Goal: Task Accomplishment & Management: Manage account settings

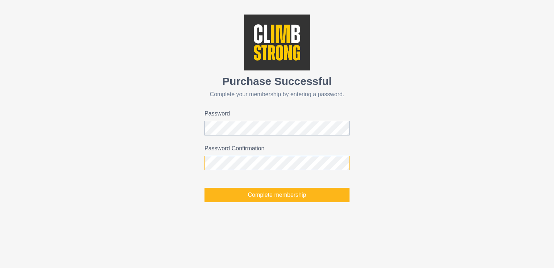
click button "Complete membership" at bounding box center [277, 195] width 145 height 15
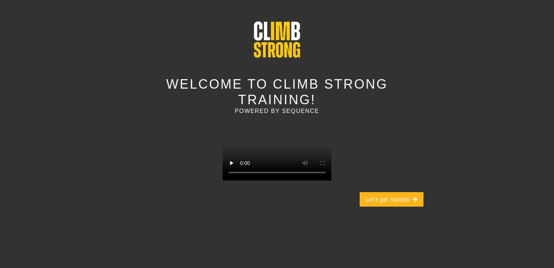
scroll to position [38, 0]
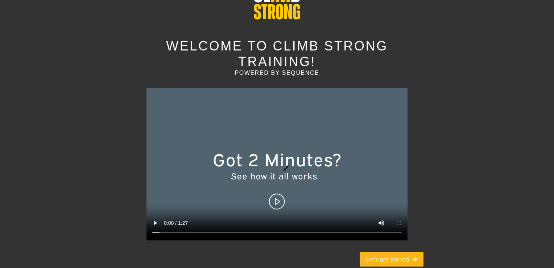
drag, startPoint x: 277, startPoint y: 180, endPoint x: 300, endPoint y: 180, distance: 23.6
click at [277, 180] on video at bounding box center [277, 164] width 261 height 152
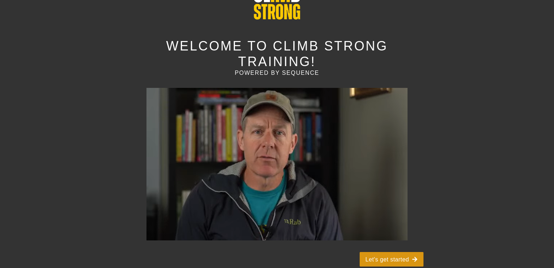
click at [415, 256] on icon "button" at bounding box center [415, 259] width 6 height 6
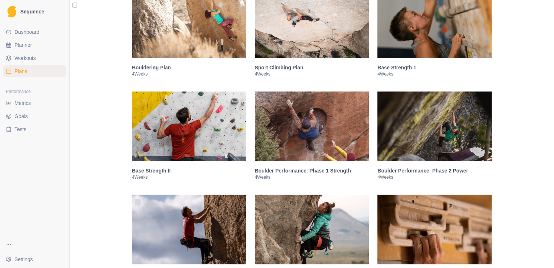
scroll to position [133, 0]
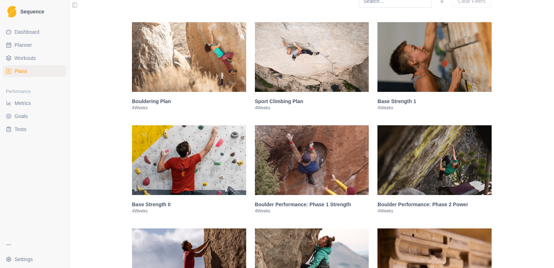
click at [296, 49] on img at bounding box center [312, 57] width 114 height 70
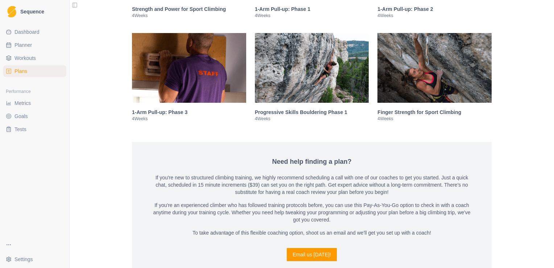
scroll to position [1916, 0]
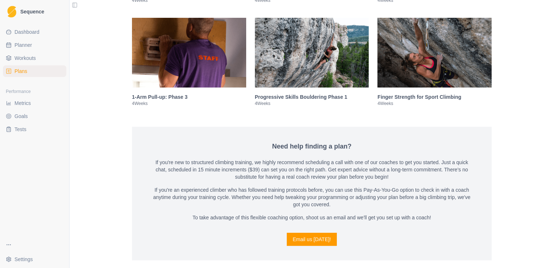
click at [403, 59] on img at bounding box center [435, 53] width 114 height 70
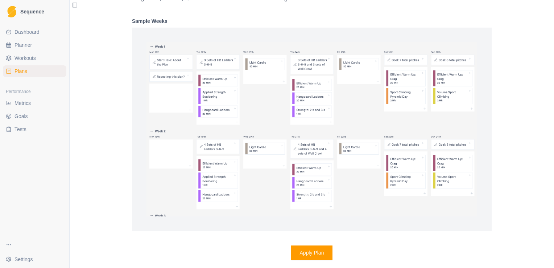
scroll to position [1514, 0]
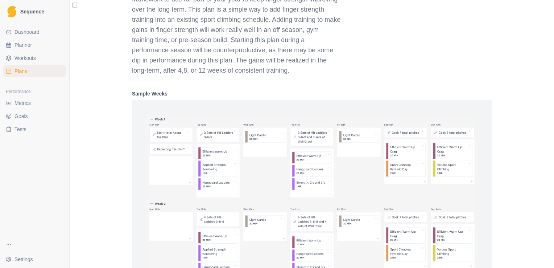
click at [16, 259] on html "Sequence Dashboard Planner Workouts Plans Performance Metrics Goals Tests Setti…" at bounding box center [277, 134] width 554 height 268
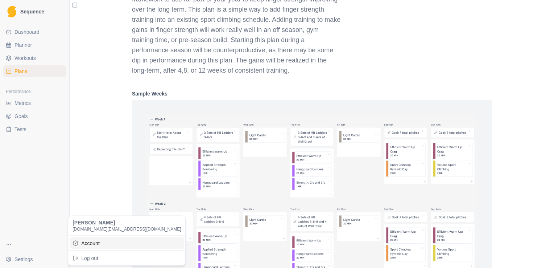
click at [95, 244] on link "Account" at bounding box center [127, 243] width 114 height 12
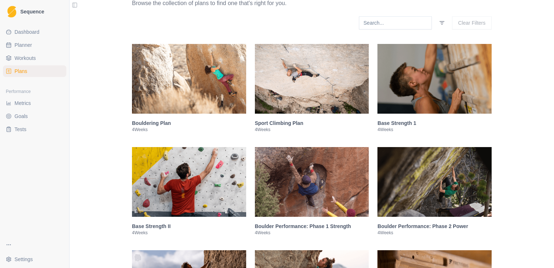
scroll to position [145, 0]
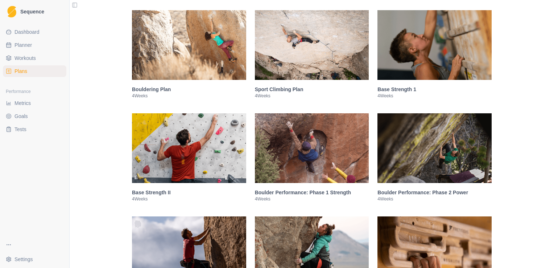
click at [448, 48] on img at bounding box center [435, 45] width 114 height 70
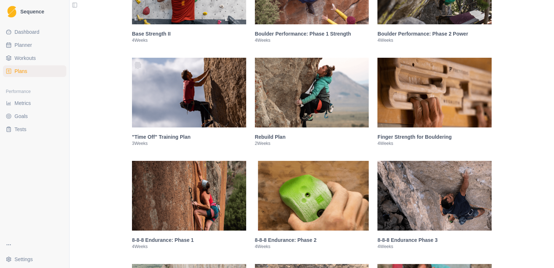
scroll to position [911, 0]
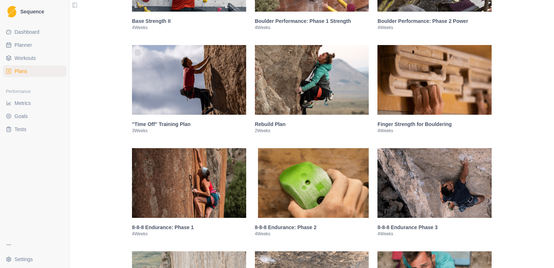
click at [174, 89] on img at bounding box center [189, 80] width 114 height 70
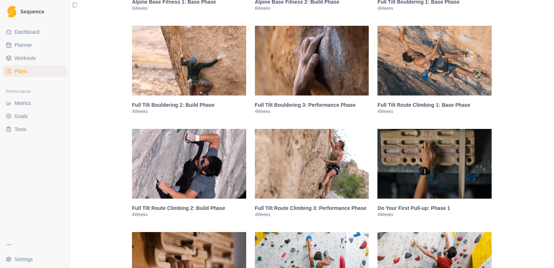
scroll to position [1444, 0]
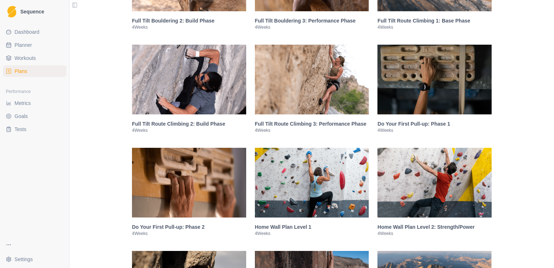
click at [436, 91] on img at bounding box center [435, 80] width 114 height 70
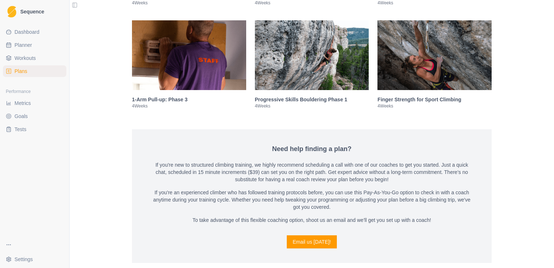
scroll to position [1783, 0]
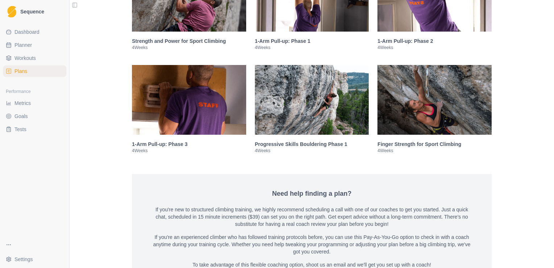
click at [407, 117] on img at bounding box center [435, 100] width 114 height 70
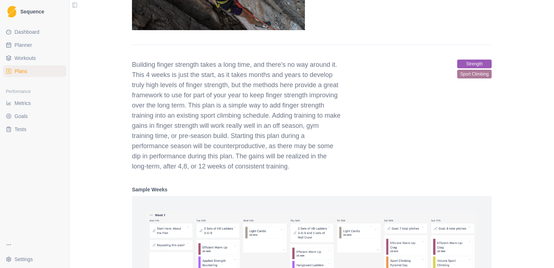
scroll to position [1563, 0]
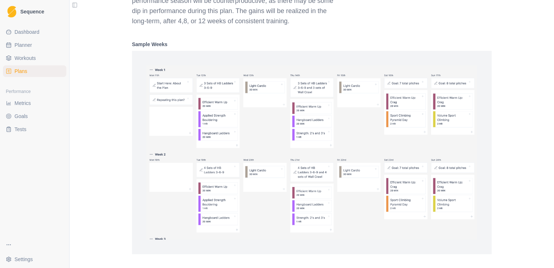
click at [200, 116] on img at bounding box center [312, 152] width 331 height 174
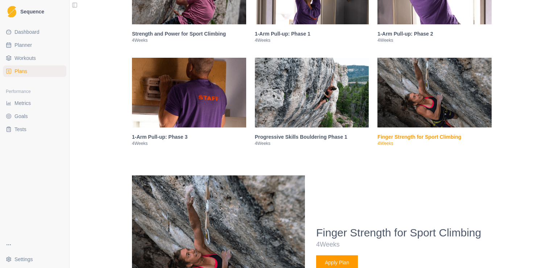
scroll to position [1055, 0]
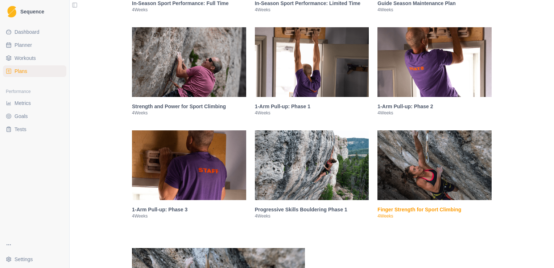
click at [22, 57] on span "Workouts" at bounding box center [25, 57] width 21 height 7
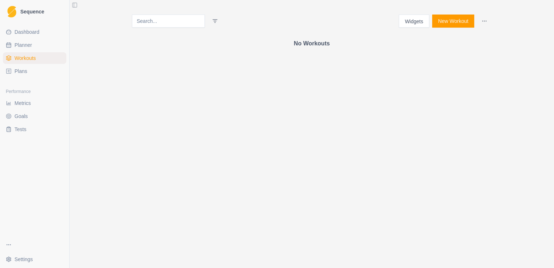
click at [22, 35] on span "Dashboard" at bounding box center [27, 31] width 25 height 7
click at [23, 32] on span "Dashboard" at bounding box center [27, 31] width 25 height 7
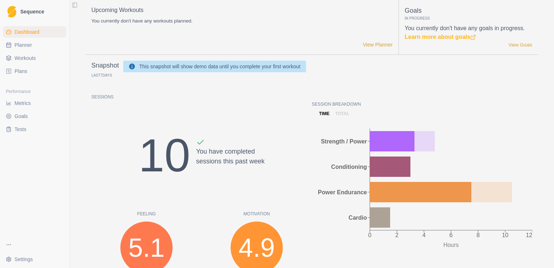
click at [33, 71] on link "Plans" at bounding box center [34, 71] width 63 height 12
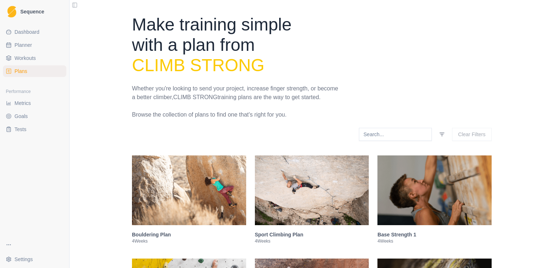
click at [32, 127] on link "Tests" at bounding box center [34, 129] width 63 height 12
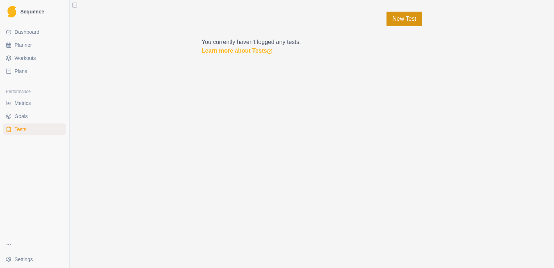
click at [415, 19] on link "New Test" at bounding box center [405, 19] width 36 height 15
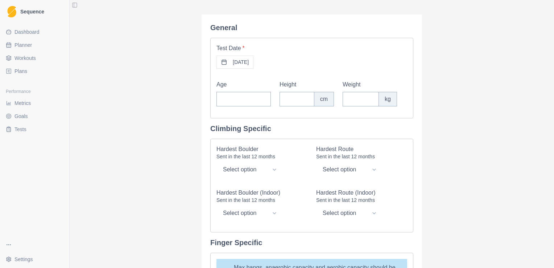
click at [25, 60] on span "Workouts" at bounding box center [25, 57] width 21 height 7
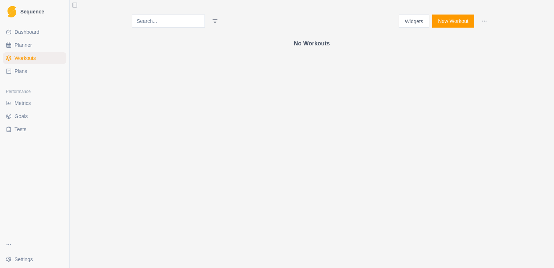
click at [31, 68] on link "Plans" at bounding box center [34, 71] width 63 height 12
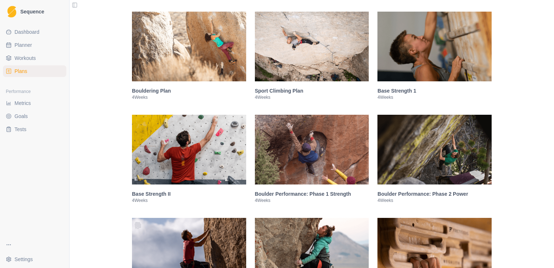
scroll to position [145, 0]
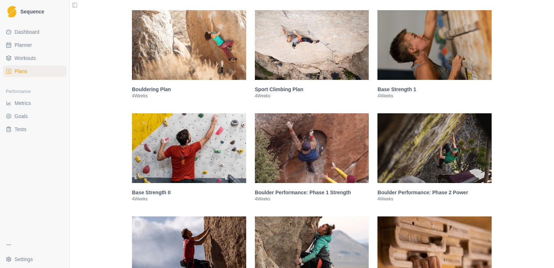
click at [438, 57] on img at bounding box center [435, 45] width 114 height 70
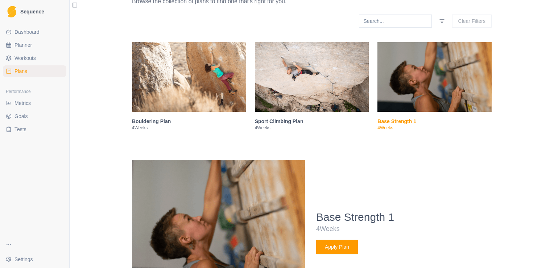
click at [315, 72] on img at bounding box center [312, 77] width 114 height 70
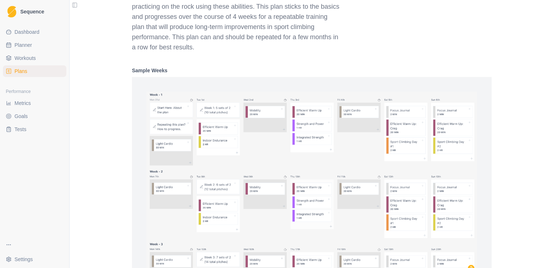
scroll to position [367, 0]
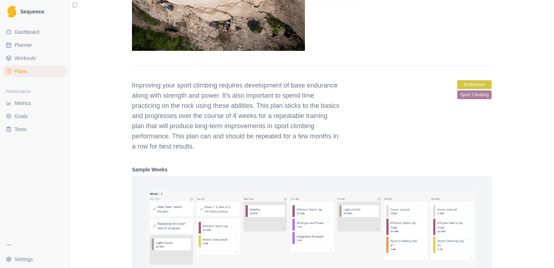
click at [26, 58] on span "Workouts" at bounding box center [25, 57] width 21 height 7
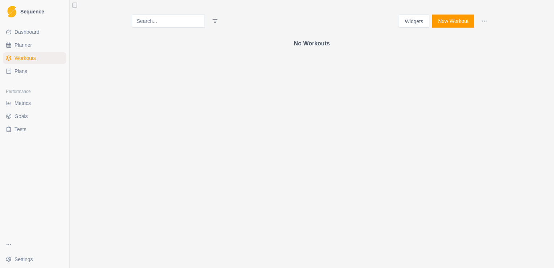
click at [45, 73] on link "Plans" at bounding box center [34, 71] width 63 height 12
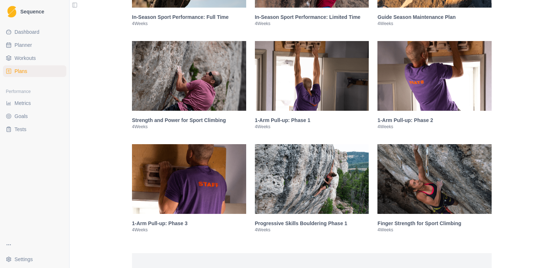
scroll to position [1125, 0]
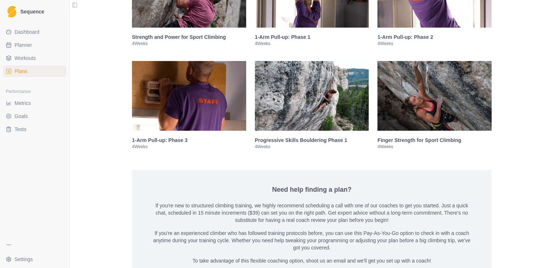
click at [403, 111] on img at bounding box center [435, 96] width 114 height 70
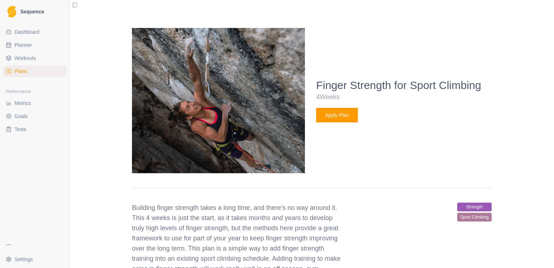
scroll to position [1289, 0]
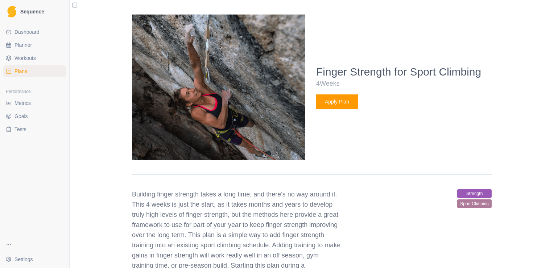
click at [338, 104] on button "Apply Plan" at bounding box center [337, 101] width 42 height 15
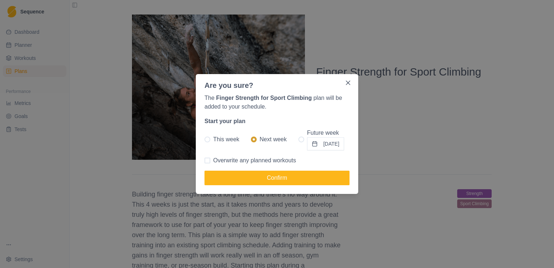
click at [299, 139] on span at bounding box center [302, 139] width 6 height 6
click at [298, 139] on input "Future week 01/09/2025" at bounding box center [298, 139] width 0 height 0
radio input "true"
click at [319, 146] on button "01/09/2025" at bounding box center [325, 143] width 37 height 13
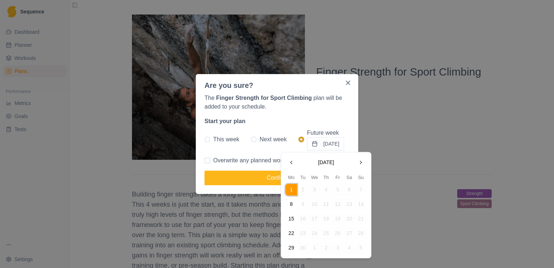
click at [319, 146] on button "01/09/2025" at bounding box center [325, 143] width 37 height 13
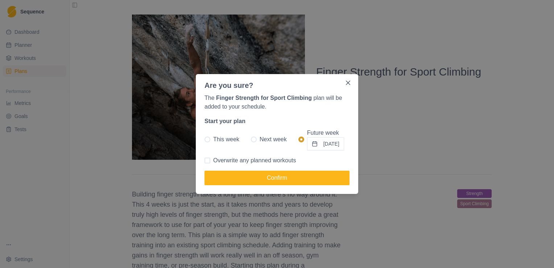
click at [261, 137] on span "Next week" at bounding box center [273, 139] width 27 height 9
click at [251, 139] on input "Next week" at bounding box center [251, 139] width 0 height 0
radio input "true"
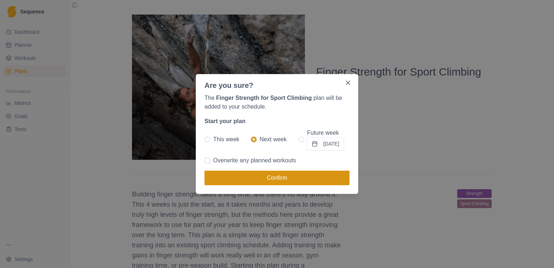
click at [291, 179] on button "Confirm" at bounding box center [277, 178] width 145 height 15
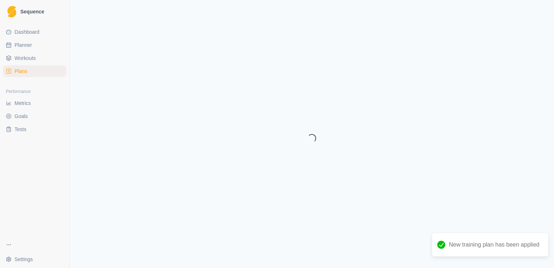
select select "month"
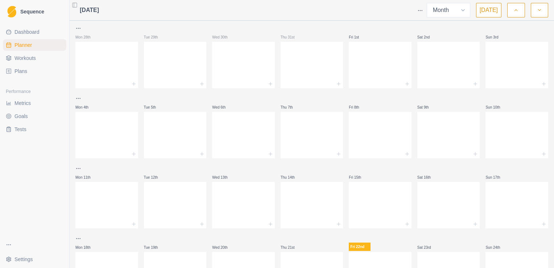
click at [355, 9] on div at bounding box center [256, 10] width 315 height 15
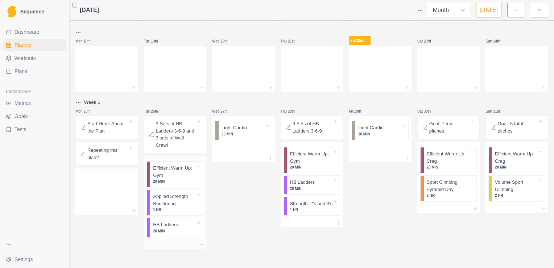
click at [165, 181] on p "20 MIN" at bounding box center [174, 180] width 43 height 5
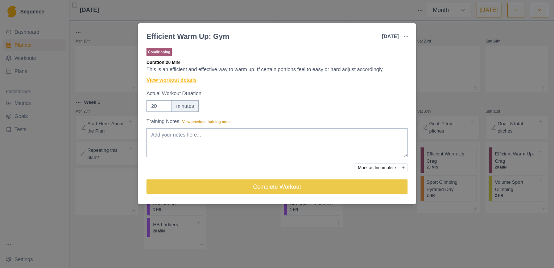
click at [170, 82] on link "View workout details" at bounding box center [172, 80] width 50 height 8
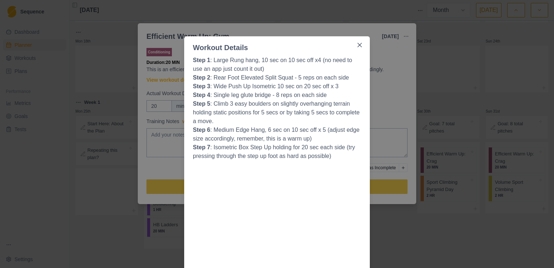
scroll to position [0, 0]
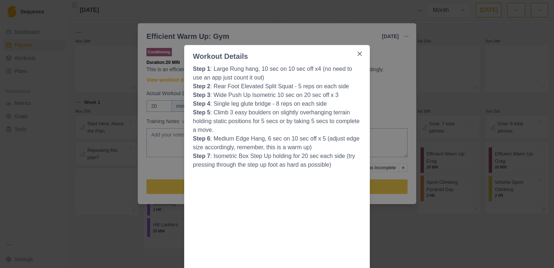
drag, startPoint x: 357, startPoint y: 54, endPoint x: 354, endPoint y: 60, distance: 6.5
click at [358, 54] on icon "Close" at bounding box center [360, 54] width 4 height 4
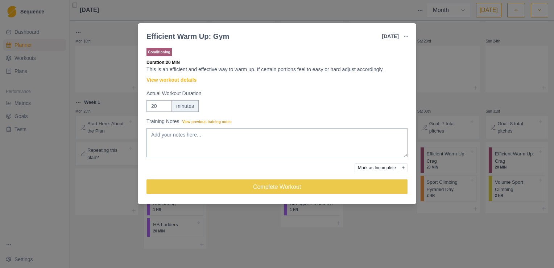
click at [59, 177] on div "Efficient Warm Up: Gym 26 Aug 2025 Link To Goal View Workout Metrics Edit Origi…" at bounding box center [277, 134] width 554 height 268
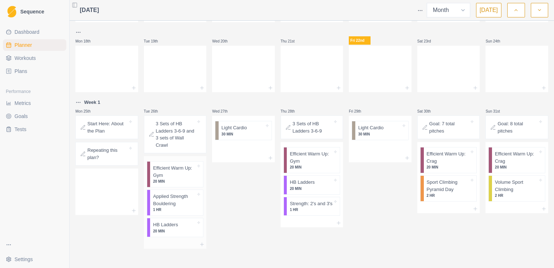
click at [178, 208] on p "1 HR" at bounding box center [174, 209] width 43 height 5
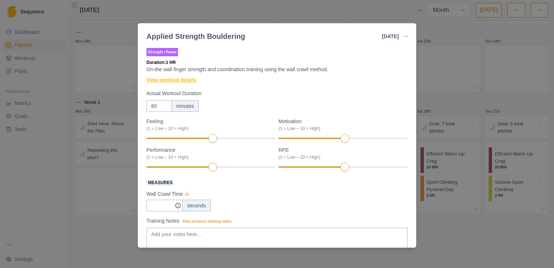
click at [173, 82] on link "View workout details" at bounding box center [172, 80] width 50 height 8
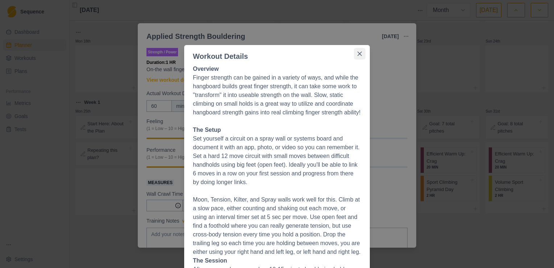
click at [360, 53] on button "Close" at bounding box center [360, 54] width 12 height 12
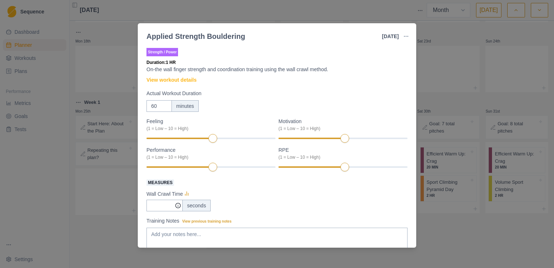
click at [328, 15] on div "Applied Strength Bouldering 26 Aug 2025 Link To Goal View Workout Metrics Edit …" at bounding box center [277, 134] width 554 height 268
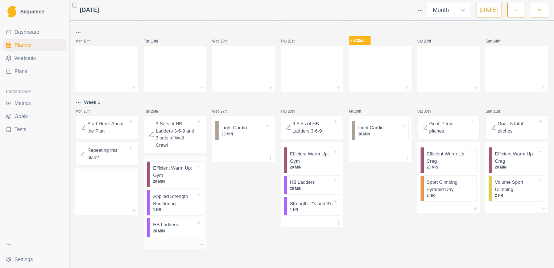
click at [165, 227] on p "HB Ladders" at bounding box center [165, 224] width 25 height 7
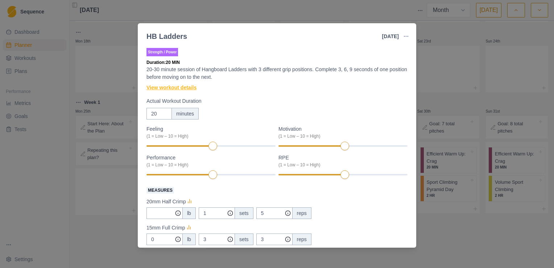
click at [188, 88] on link "View workout details" at bounding box center [172, 88] width 50 height 8
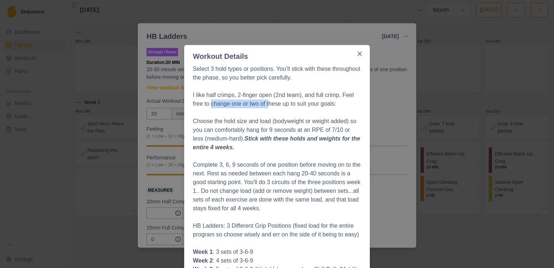
drag, startPoint x: 210, startPoint y: 105, endPoint x: 267, endPoint y: 107, distance: 57.3
click at [267, 107] on p "I like half crimps, 2-finger open (2nd team), and full crimp. Feel free to chan…" at bounding box center [277, 99] width 168 height 17
click at [287, 121] on p "Choose the hold size and load (bodyweight or weight added) so you can comfortab…" at bounding box center [277, 134] width 168 height 35
click at [358, 55] on icon "Close" at bounding box center [360, 54] width 4 height 4
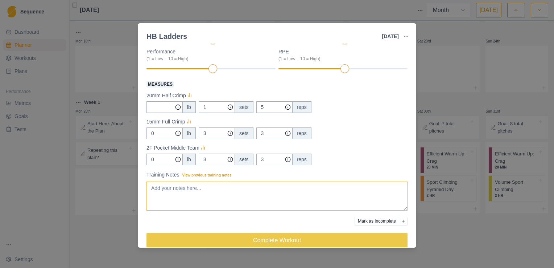
scroll to position [109, 0]
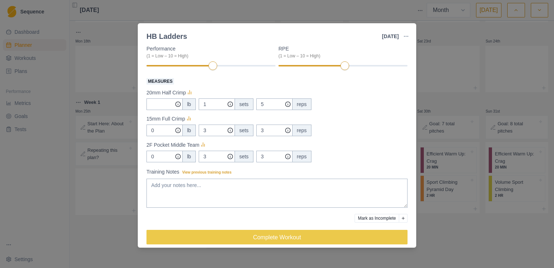
click at [192, 106] on div "lb" at bounding box center [188, 104] width 13 height 12
click at [54, 175] on div "HB Ladders 26 Aug 2025 Link To Goal View Workout Metrics Edit Original Workout …" at bounding box center [277, 134] width 554 height 268
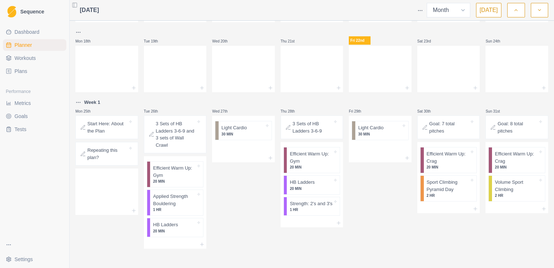
click at [25, 258] on html "Sequence Dashboard Planner Workouts Plans Performance Metrics Goals Tests Setti…" at bounding box center [277, 134] width 554 height 268
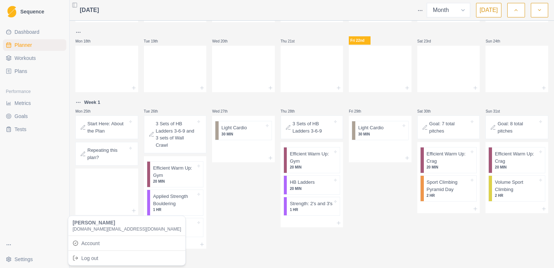
click at [20, 262] on html "Sequence Dashboard Planner Workouts Plans Performance Metrics Goals Tests Setti…" at bounding box center [277, 134] width 554 height 268
click at [20, 260] on html "Sequence Dashboard Planner Workouts Plans Performance Metrics Goals Tests Setti…" at bounding box center [277, 134] width 554 height 268
click at [93, 243] on link "Account" at bounding box center [127, 243] width 114 height 12
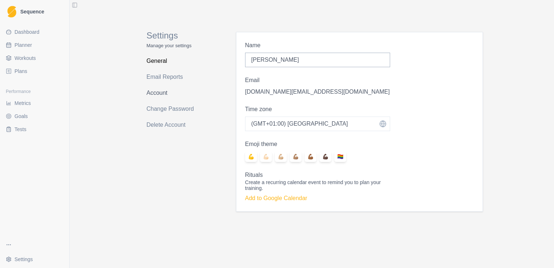
click at [166, 92] on link "Account" at bounding box center [176, 93] width 58 height 12
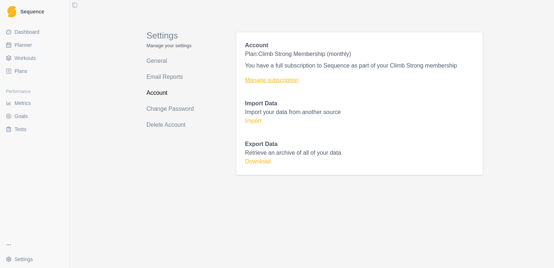
click at [276, 81] on link "Manage subscription" at bounding box center [359, 80] width 229 height 9
click at [158, 61] on link "General" at bounding box center [176, 61] width 58 height 12
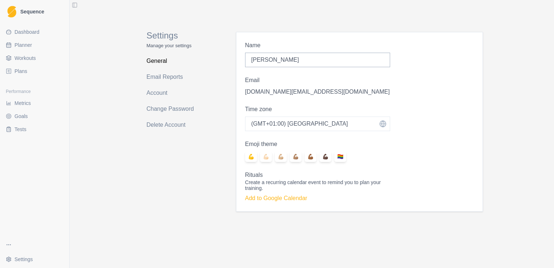
click at [24, 71] on span "Plans" at bounding box center [21, 70] width 13 height 7
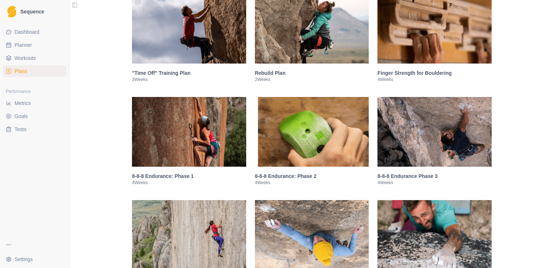
scroll to position [399, 0]
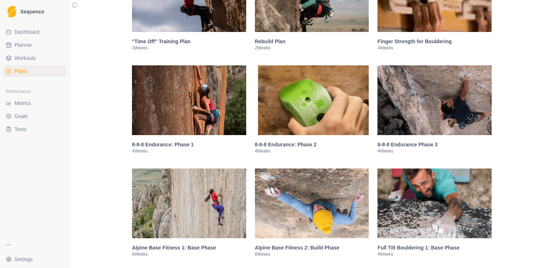
click at [23, 46] on span "Planner" at bounding box center [23, 44] width 17 height 7
select select "month"
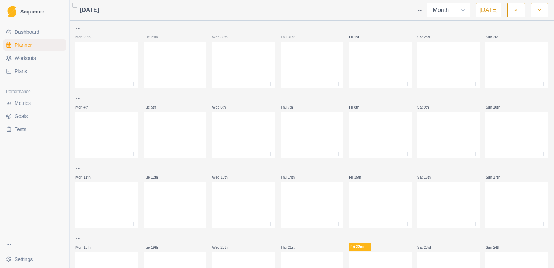
click at [26, 56] on span "Workouts" at bounding box center [25, 57] width 21 height 7
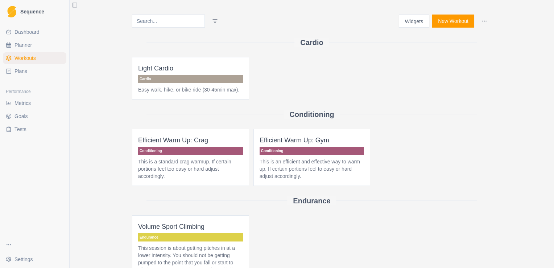
click at [27, 46] on span "Planner" at bounding box center [23, 44] width 17 height 7
select select "month"
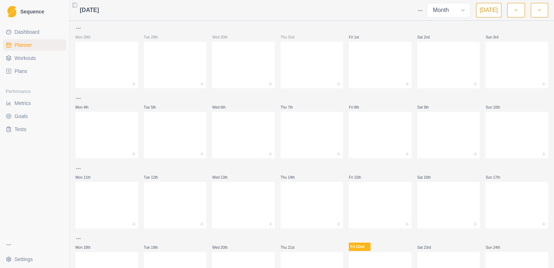
click at [28, 68] on link "Plans" at bounding box center [34, 71] width 63 height 12
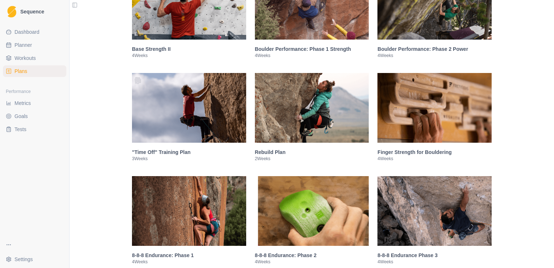
scroll to position [290, 0]
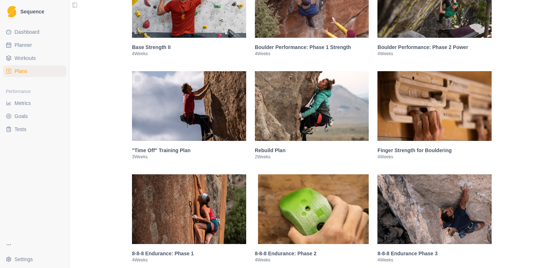
click at [423, 121] on img at bounding box center [435, 106] width 114 height 70
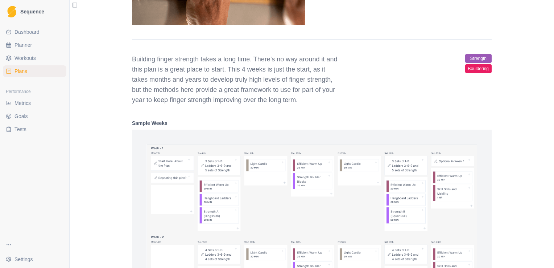
scroll to position [682, 0]
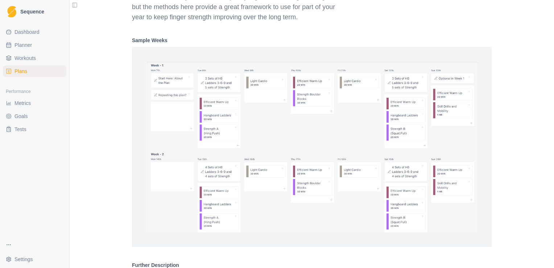
select select "month"
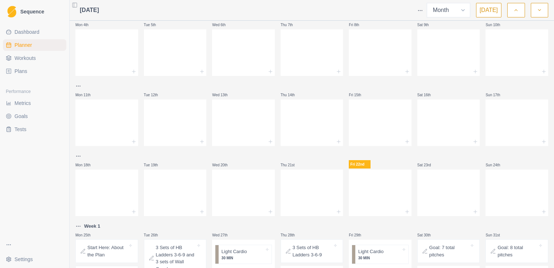
scroll to position [109, 0]
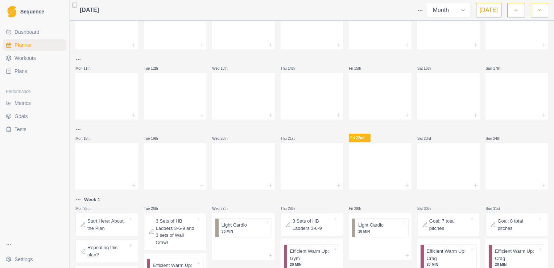
click at [30, 74] on link "Plans" at bounding box center [34, 71] width 63 height 12
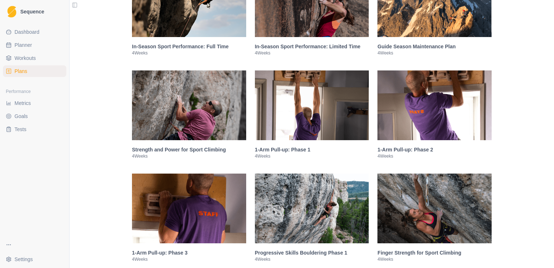
scroll to position [1016, 0]
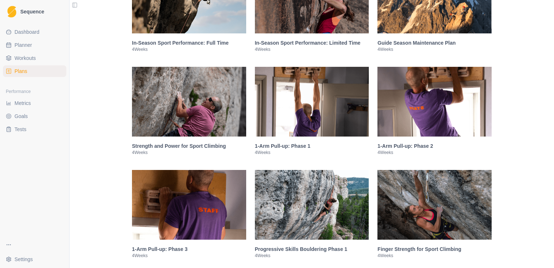
click at [173, 98] on img at bounding box center [189, 102] width 114 height 70
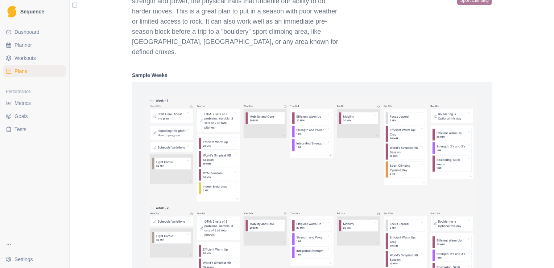
scroll to position [1403, 0]
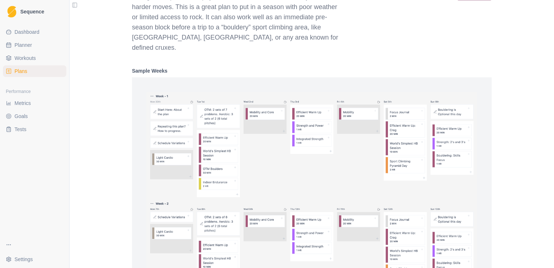
select select "month"
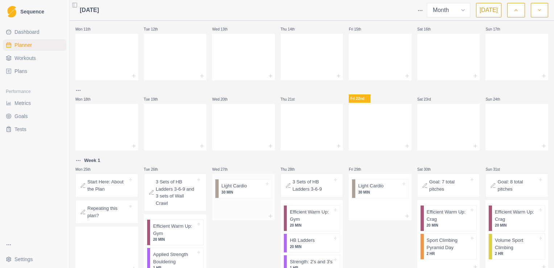
scroll to position [206, 0]
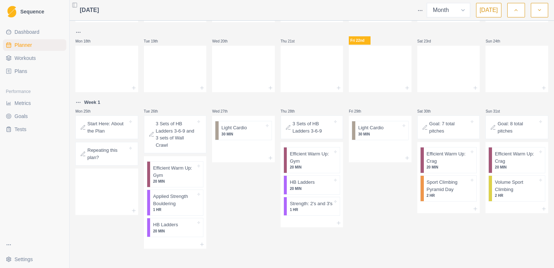
click at [73, 58] on div "August 2025 Week Month Today Mon 28th Tue 29th Wed 30th Thu 31st Fri 1st Sat 2n…" at bounding box center [312, 134] width 485 height 268
click at [313, 206] on p "Strength: 2's and 3's" at bounding box center [311, 203] width 43 height 7
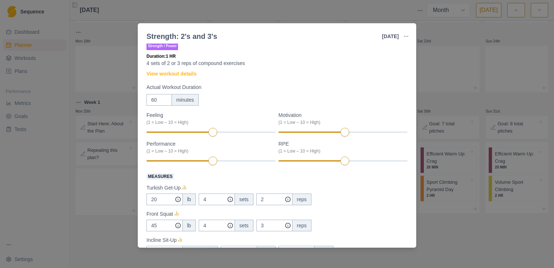
scroll to position [0, 0]
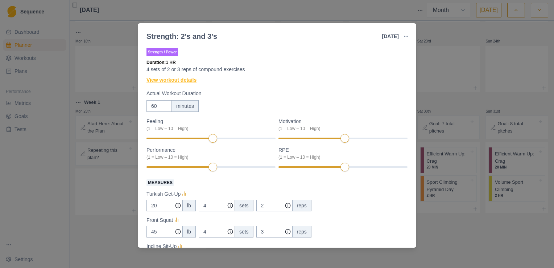
click at [173, 81] on link "View workout details" at bounding box center [172, 80] width 50 height 8
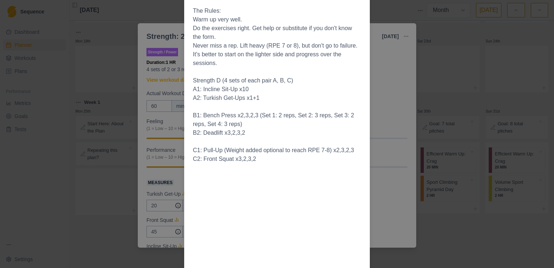
scroll to position [23, 0]
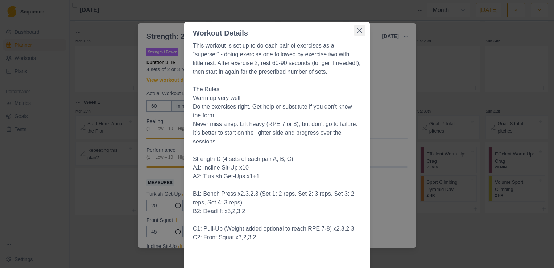
click at [360, 32] on button "Close" at bounding box center [360, 31] width 12 height 12
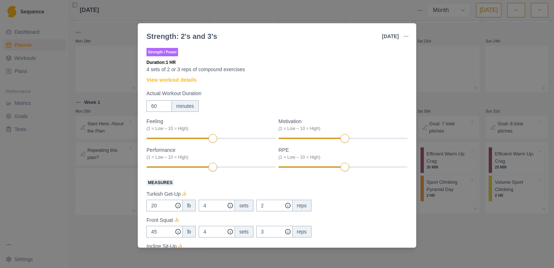
click at [70, 150] on div "Strength: 2's and 3's 28 Aug 2025 Link To Goal View Workout Metrics Edit Origin…" at bounding box center [277, 134] width 554 height 268
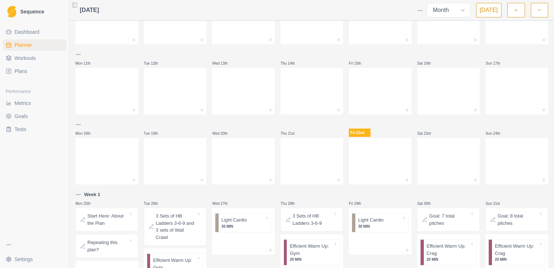
scroll to position [206, 0]
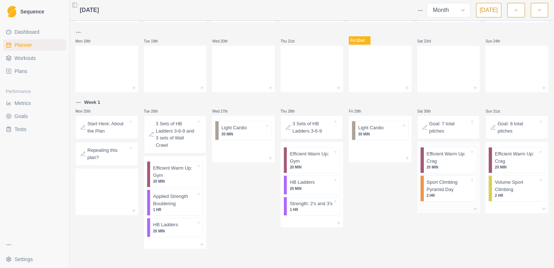
click at [435, 163] on p "Efficient Warm Up: Crag" at bounding box center [448, 157] width 43 height 14
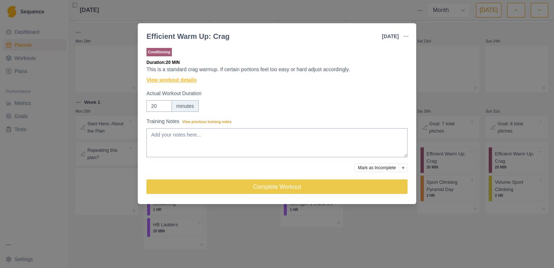
click at [171, 81] on link "View workout details" at bounding box center [172, 80] width 50 height 8
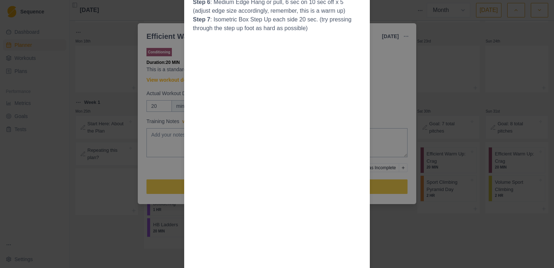
scroll to position [0, 0]
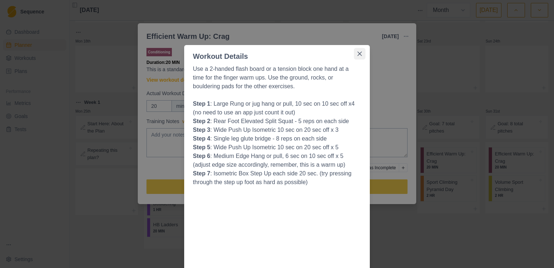
click at [358, 53] on icon "Close" at bounding box center [360, 54] width 4 height 4
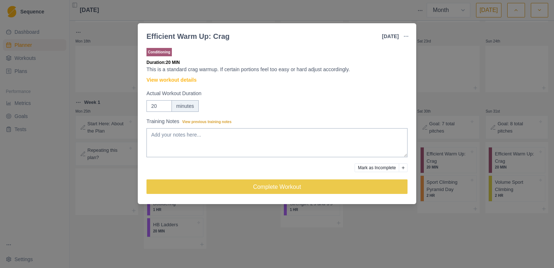
click at [333, 8] on div "Efficient Warm Up: Crag 30 Aug 2025 Link To Goal View Workout Metrics Edit Orig…" at bounding box center [277, 134] width 554 height 268
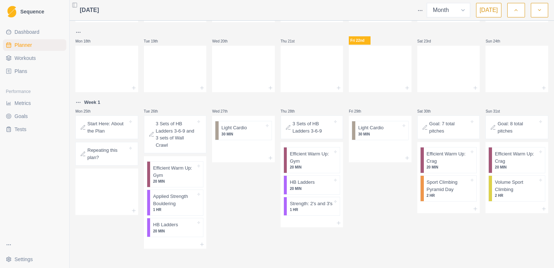
drag, startPoint x: 32, startPoint y: 159, endPoint x: 0, endPoint y: 141, distance: 37.0
click at [33, 160] on div "Dashboard Planner Workouts Plans Performance Metrics Goals Tests" at bounding box center [34, 129] width 69 height 213
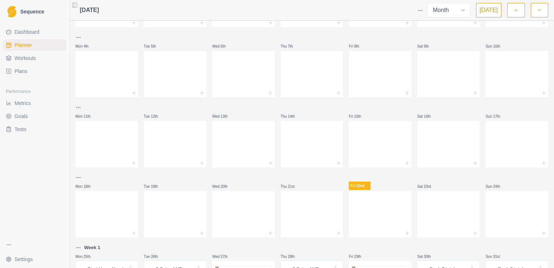
scroll to position [206, 0]
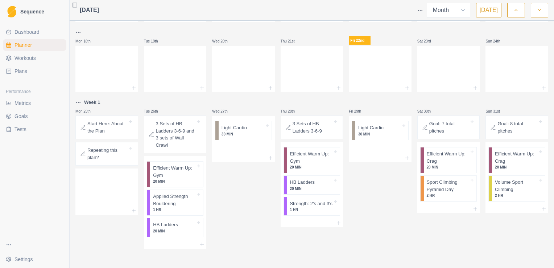
click at [14, 114] on link "Goals" at bounding box center [34, 116] width 63 height 12
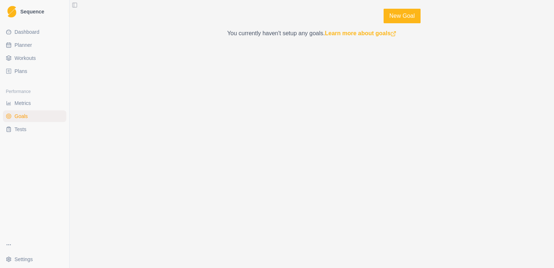
click at [17, 60] on span "Workouts" at bounding box center [25, 57] width 21 height 7
